Goal: Find specific page/section: Find specific page/section

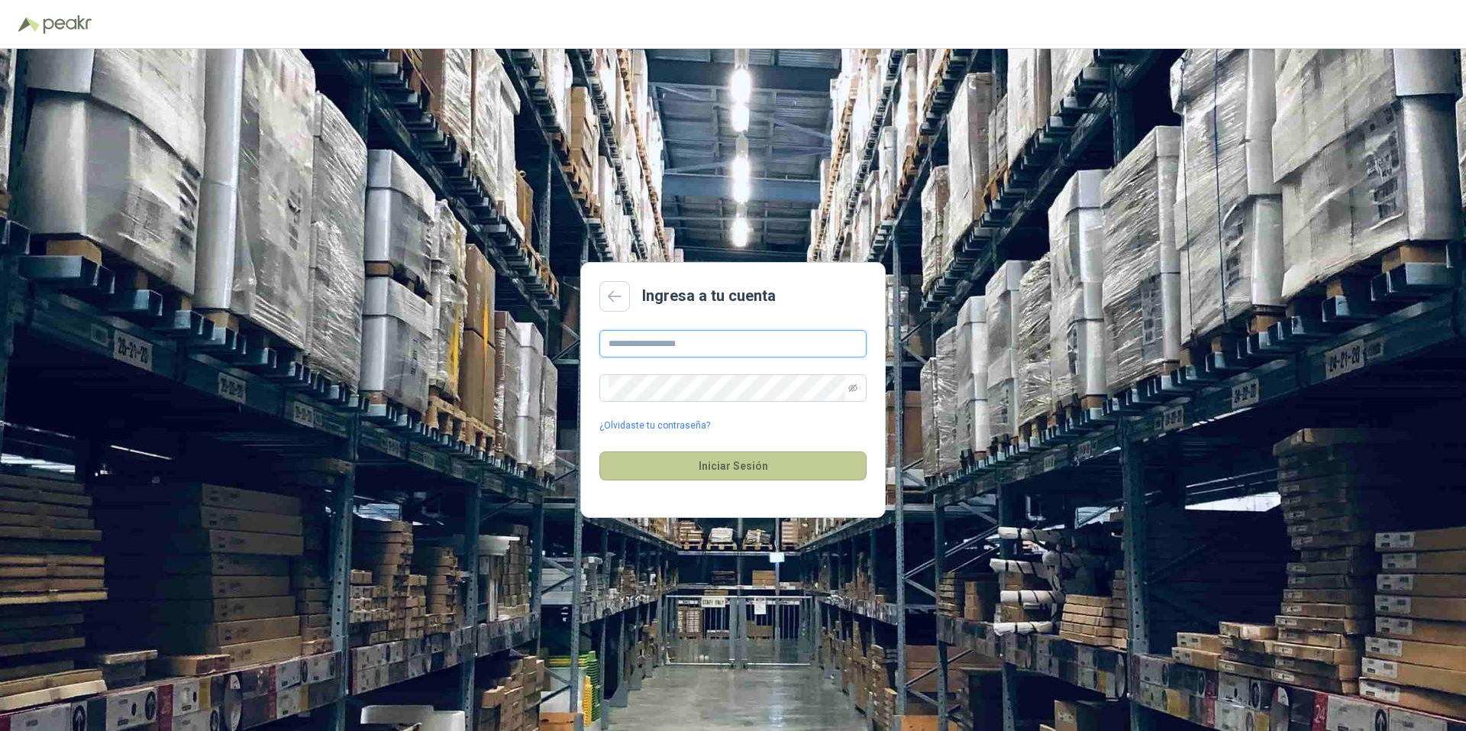
type input "**********"
click at [807, 461] on button "Iniciar Sesión" at bounding box center [733, 465] width 267 height 29
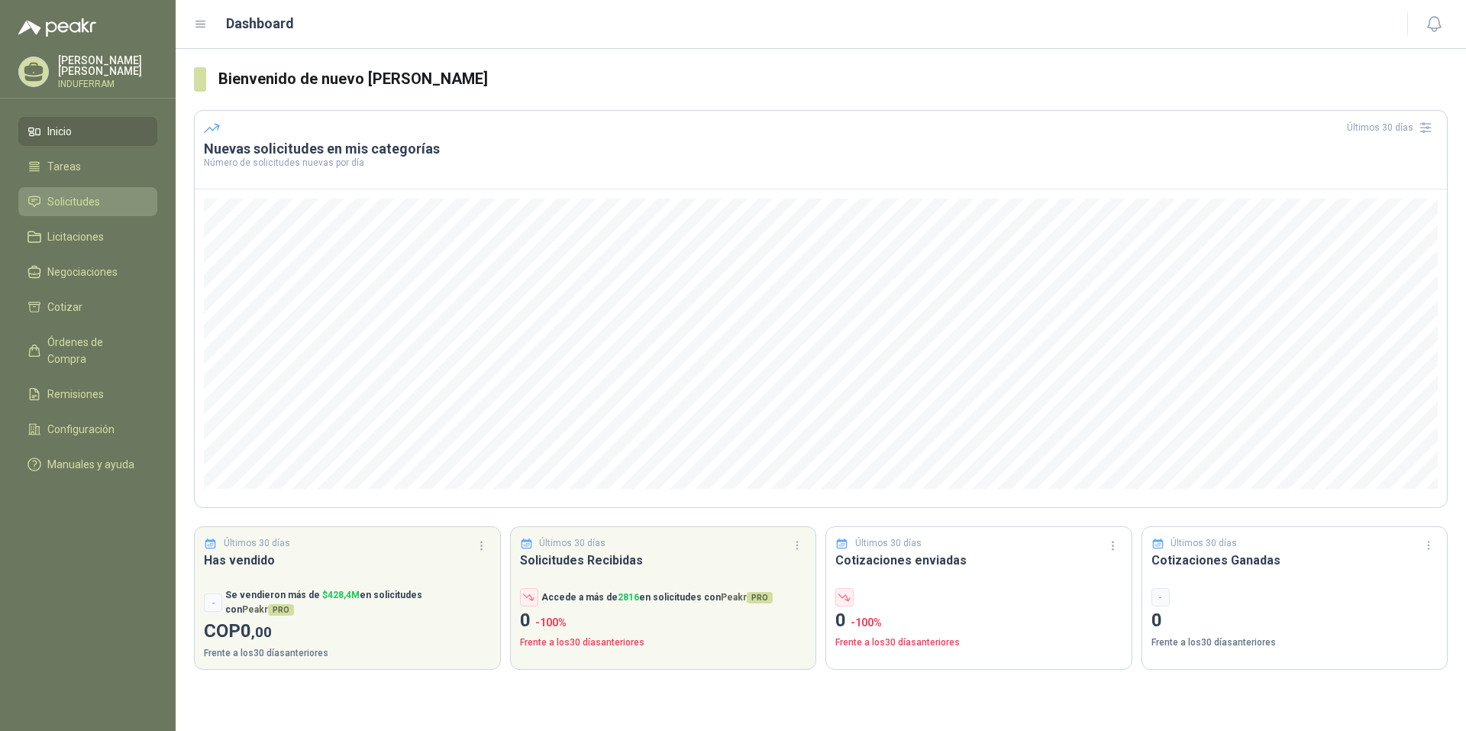
click at [86, 205] on span "Solicitudes" at bounding box center [73, 201] width 53 height 17
